Goal: Find specific page/section

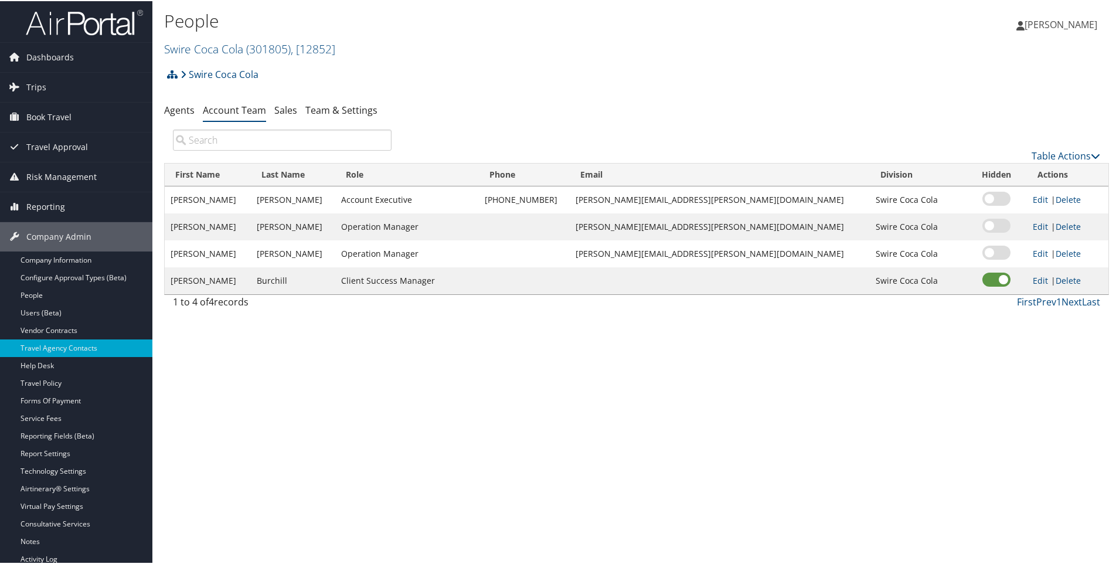
click at [267, 73] on div "Swire Coca Cola Account Structure Swire Coca Cola (301805) OFFBOARDING Create C…" at bounding box center [636, 78] width 945 height 32
click at [246, 70] on link "Swire Coca Cola" at bounding box center [220, 73] width 78 height 23
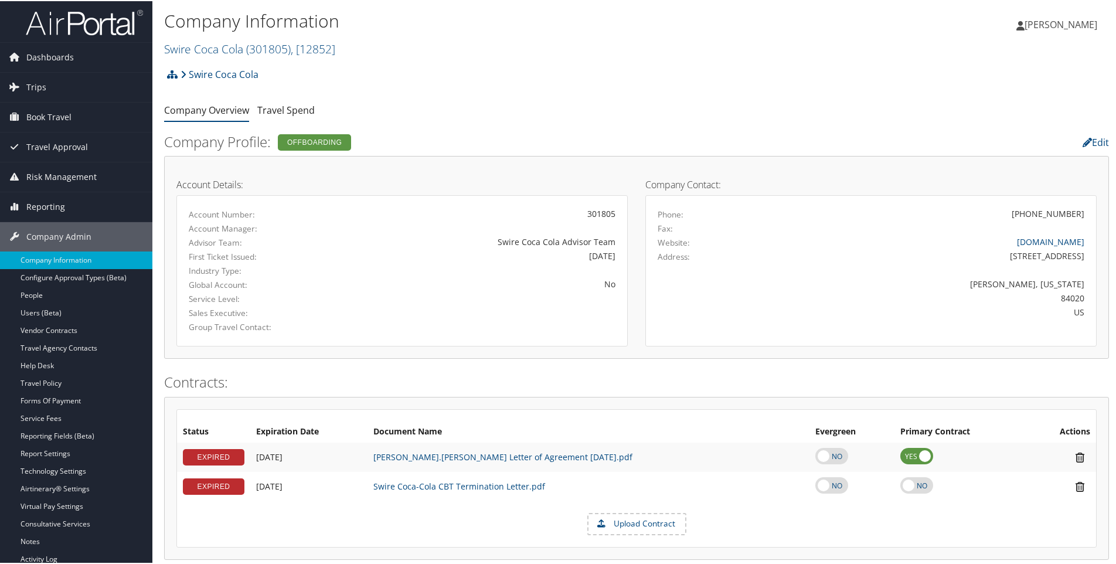
click at [349, 45] on h2 "Swire Coca Cola ( 301805 ) , [ 12852 ]" at bounding box center [479, 47] width 630 height 20
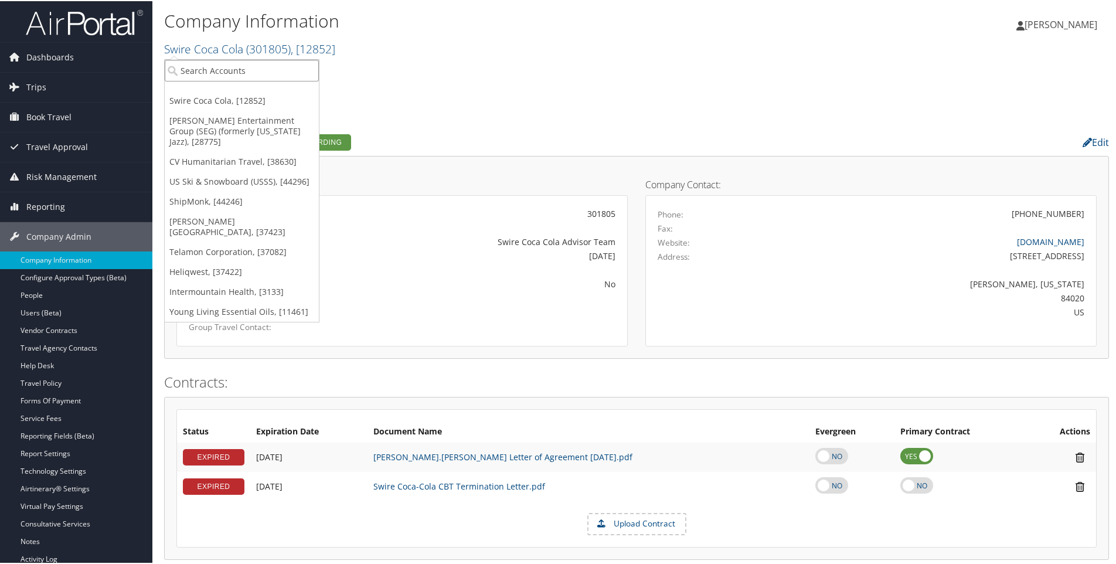
click at [250, 70] on input "search" at bounding box center [242, 70] width 154 height 22
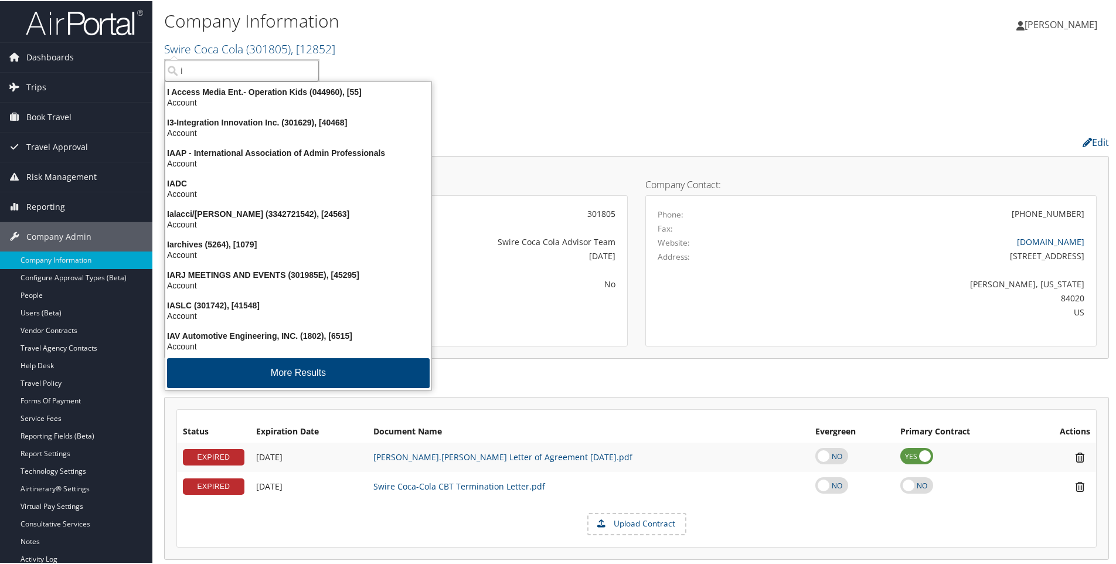
type input "i3"
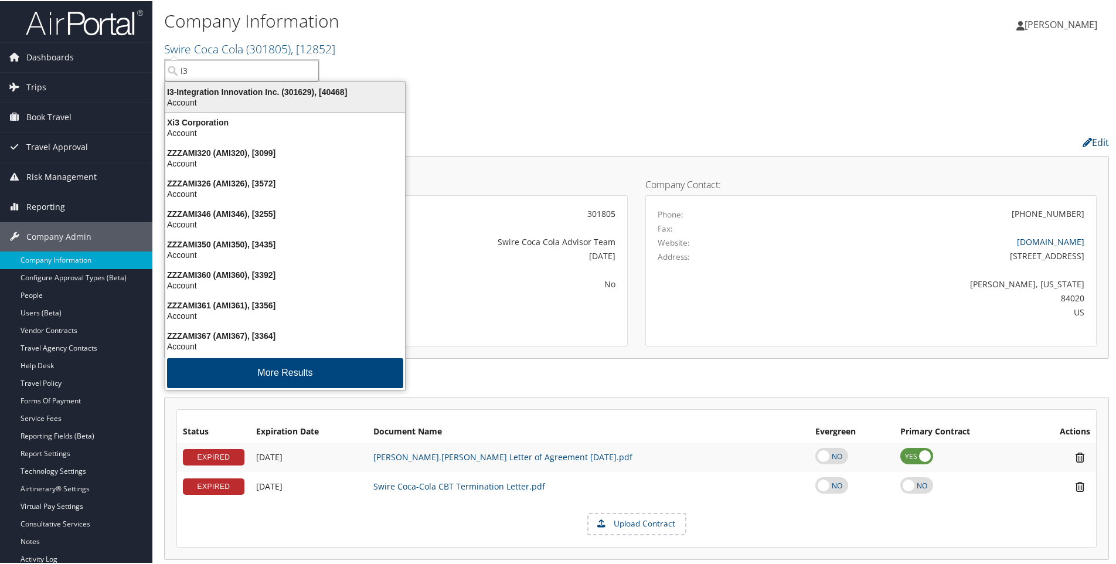
click at [237, 90] on div "I3-Integration Innovation Inc. (301629), [40468]" at bounding box center [285, 91] width 254 height 11
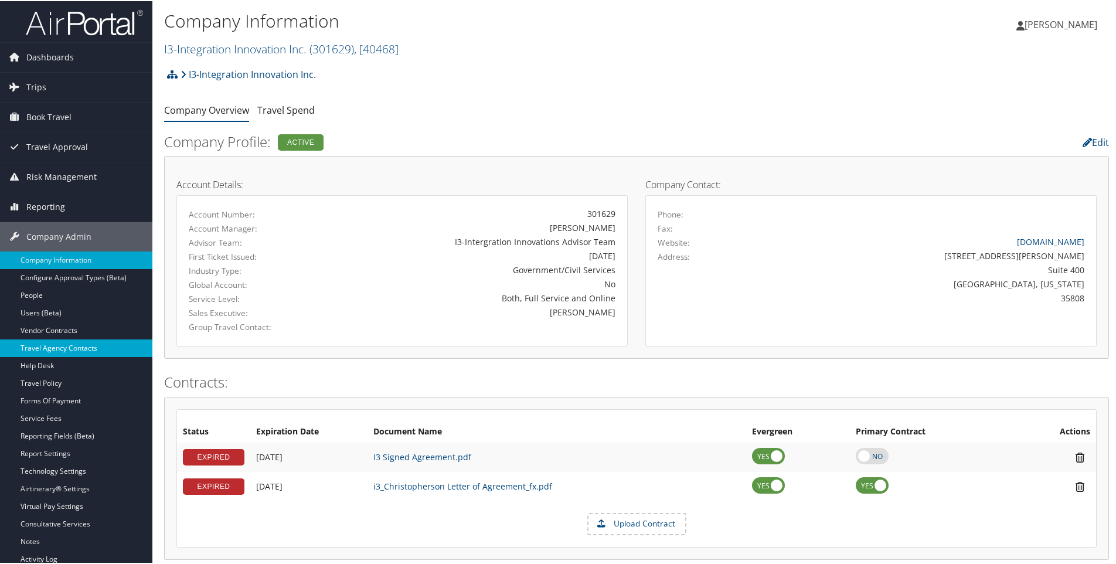
click at [39, 345] on link "Travel Agency Contacts" at bounding box center [76, 347] width 152 height 18
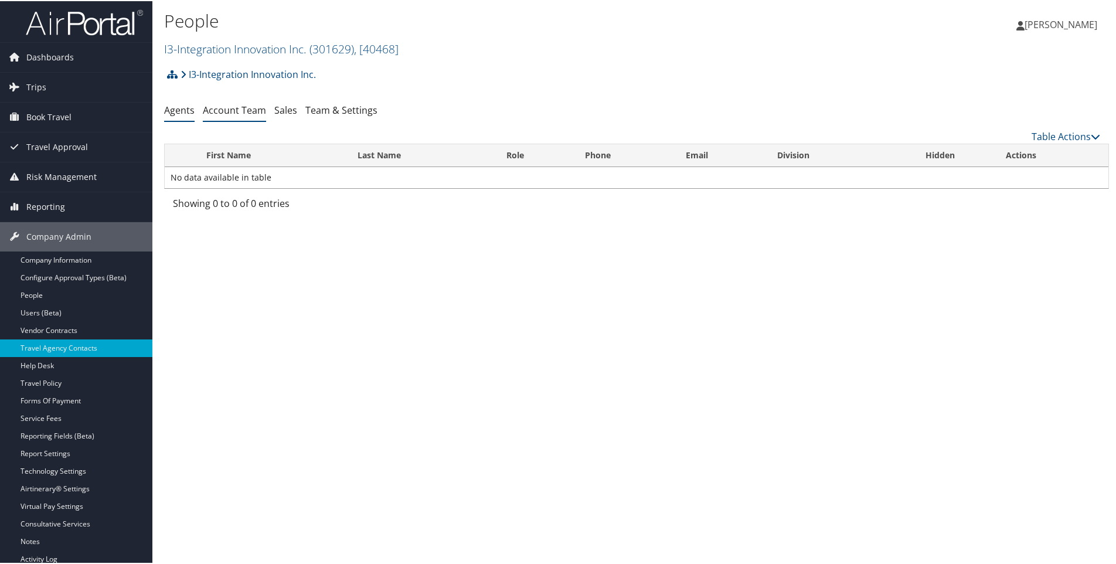
click at [232, 108] on link "Account Team" at bounding box center [234, 109] width 63 height 13
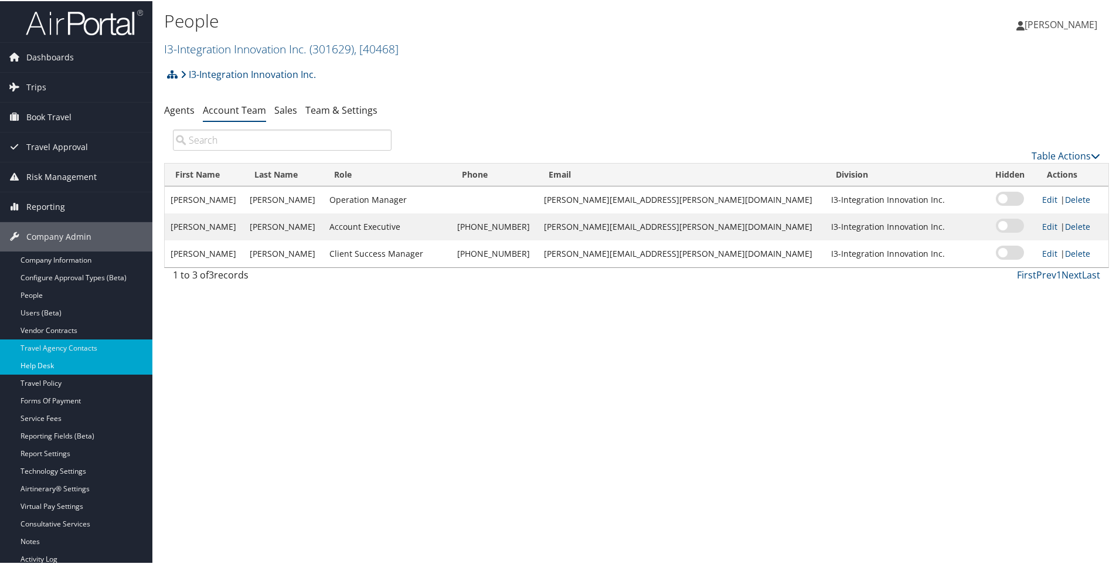
click at [40, 364] on link "Help Desk" at bounding box center [76, 365] width 152 height 18
